Goal: Navigation & Orientation: Find specific page/section

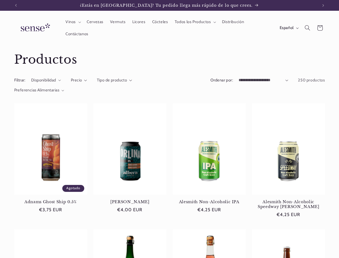
scroll to position [0, 302]
click at [16, 5] on icon "Anuncio anterior" at bounding box center [16, 5] width 2 height 3
click at [323, 5] on icon "Anuncio siguiente" at bounding box center [323, 5] width 2 height 3
click at [72, 22] on span "Vinos" at bounding box center [70, 21] width 10 height 5
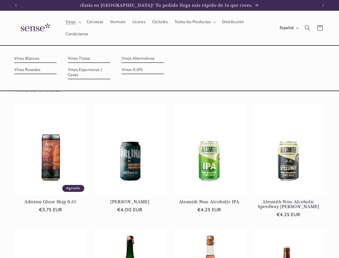
click at [194, 22] on span "Todos los Productos" at bounding box center [193, 21] width 36 height 5
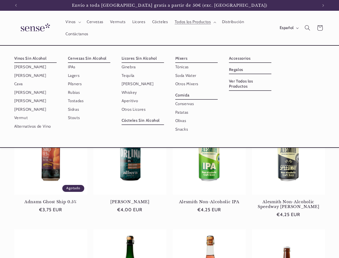
click at [288, 28] on span "Español" at bounding box center [287, 28] width 14 height 6
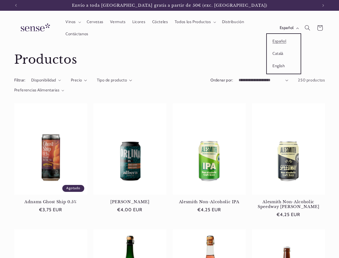
click at [307, 28] on icon "Búsqueda" at bounding box center [308, 28] width 6 height 6
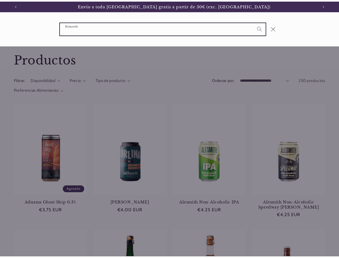
scroll to position [0, 306]
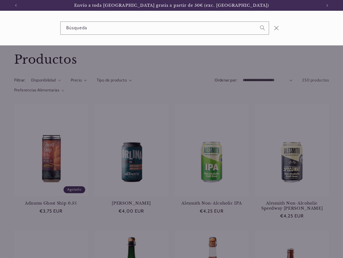
click at [308, 34] on div "Búsqueda" at bounding box center [171, 28] width 343 height 35
click at [0, 28] on div "Búsqueda" at bounding box center [0, 28] width 0 height 0
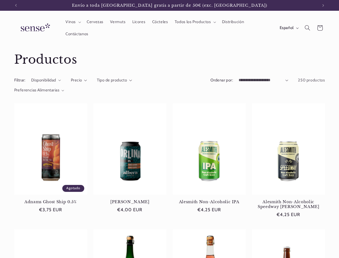
click at [79, 80] on span "Precio" at bounding box center [76, 80] width 11 height 5
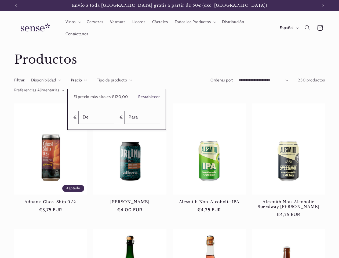
click at [87, 80] on summary "Precio" at bounding box center [79, 80] width 16 height 6
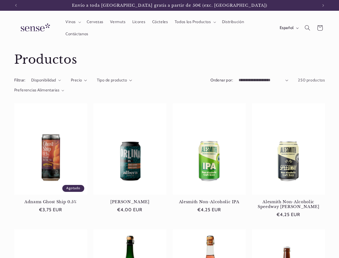
scroll to position [0, 302]
